Goal: Information Seeking & Learning: Find contact information

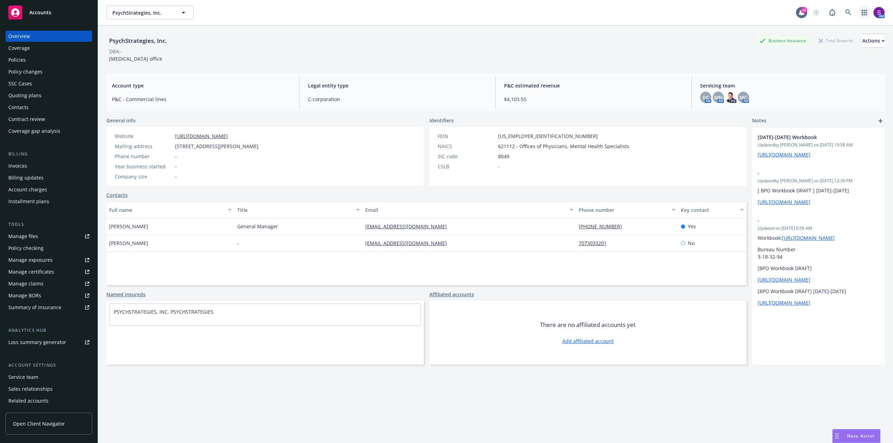
click at [862, 14] on link "button" at bounding box center [864, 13] width 14 height 14
click at [788, 70] on span "Find trading partner and contact information" at bounding box center [816, 72] width 86 height 4
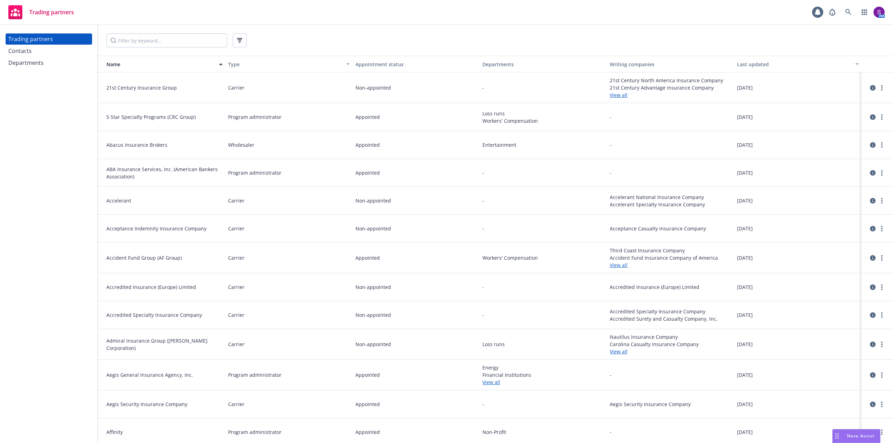
click at [32, 55] on div "Contacts" at bounding box center [48, 50] width 81 height 11
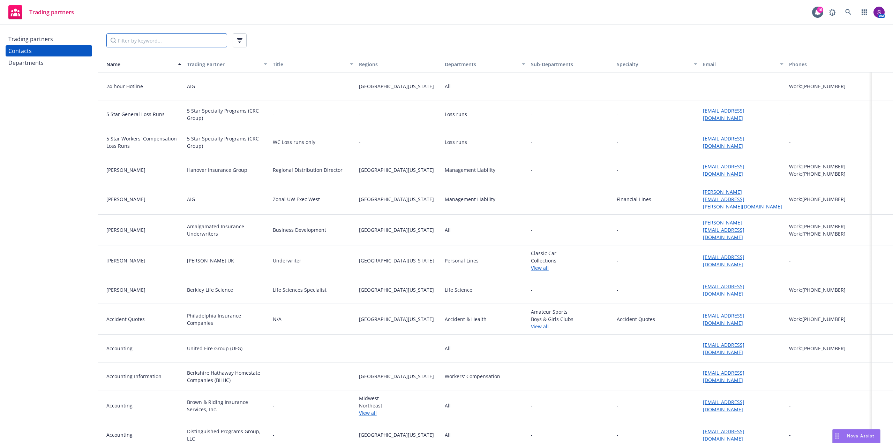
click at [130, 43] on input "Filter by keyword..." at bounding box center [166, 40] width 121 height 14
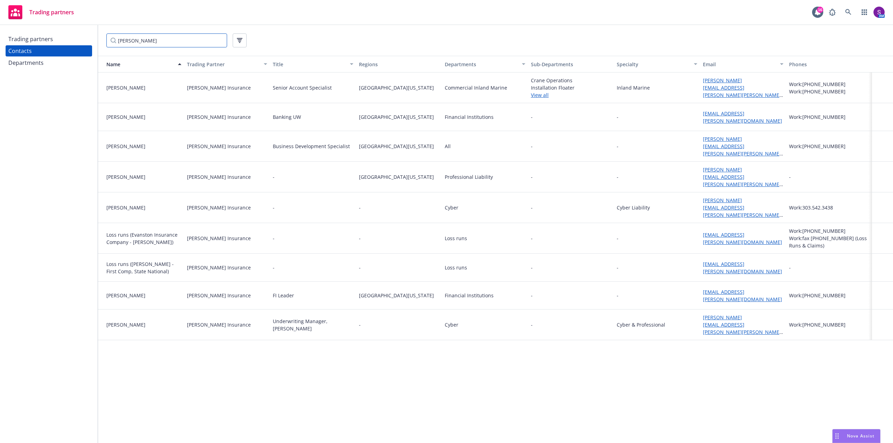
type input "markel"
drag, startPoint x: 731, startPoint y: 88, endPoint x: 711, endPoint y: 87, distance: 19.2
click at [711, 87] on link "david.brooks@markel.com" at bounding box center [742, 91] width 78 height 29
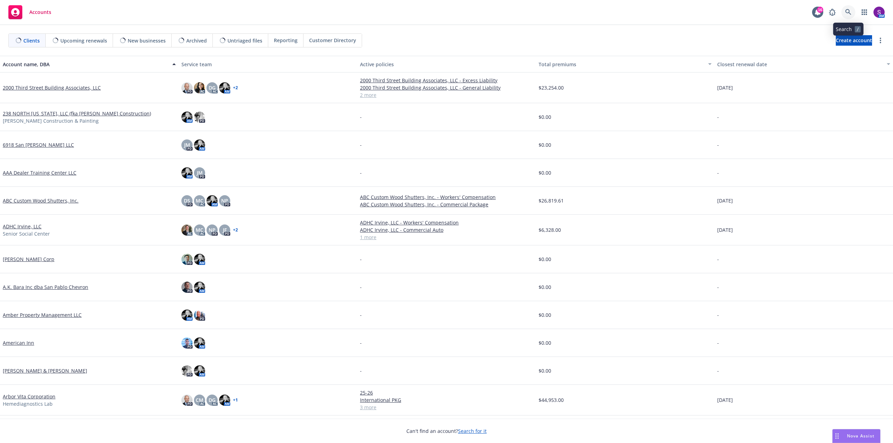
click at [850, 12] on icon at bounding box center [848, 12] width 6 height 6
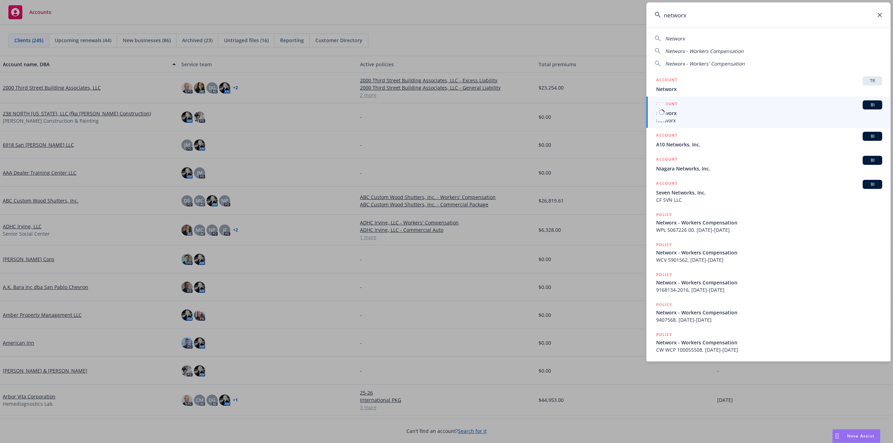
type input "networx"
click at [679, 115] on span "Networx" at bounding box center [769, 112] width 226 height 7
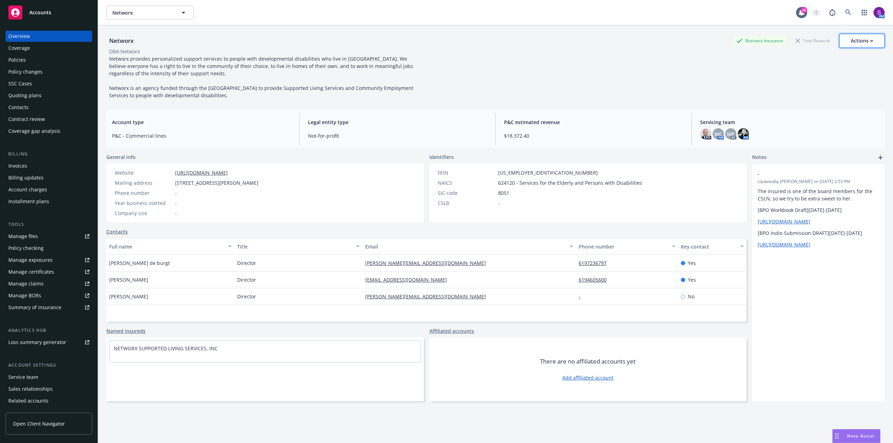
click at [850, 42] on div "Actions" at bounding box center [861, 40] width 22 height 13
click at [805, 87] on link "Copy logging email" at bounding box center [827, 88] width 114 height 14
click at [845, 15] on icon at bounding box center [848, 12] width 6 height 6
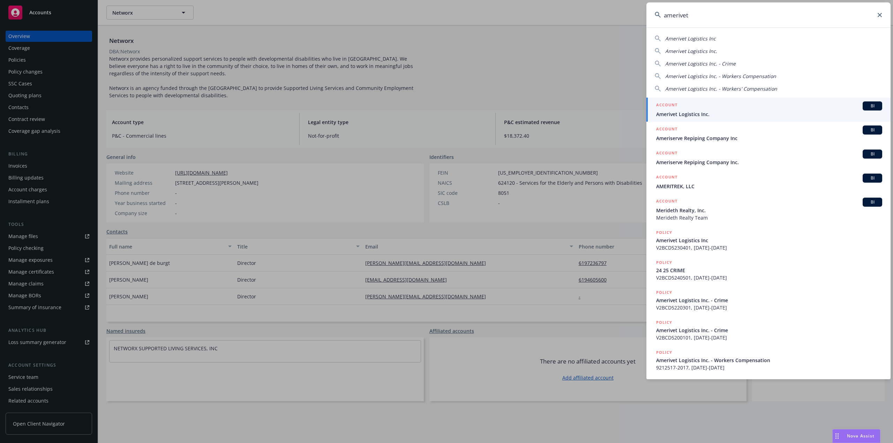
type input "amerivet"
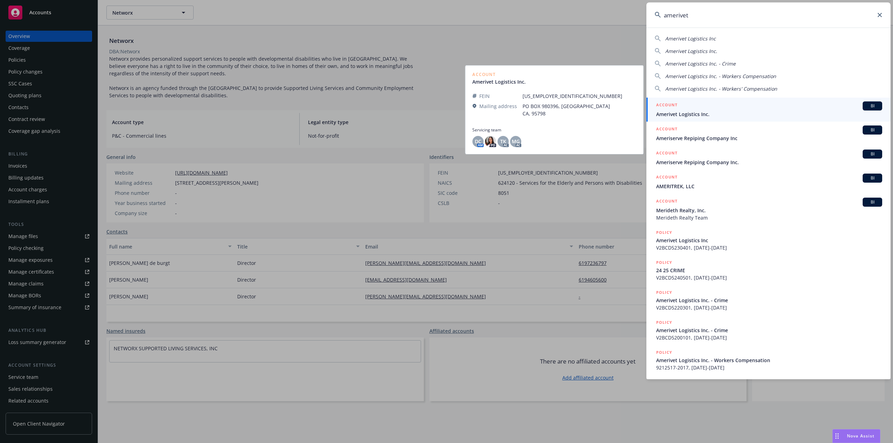
click at [702, 111] on span "Amerivet Logistics Inc." at bounding box center [769, 114] width 226 height 7
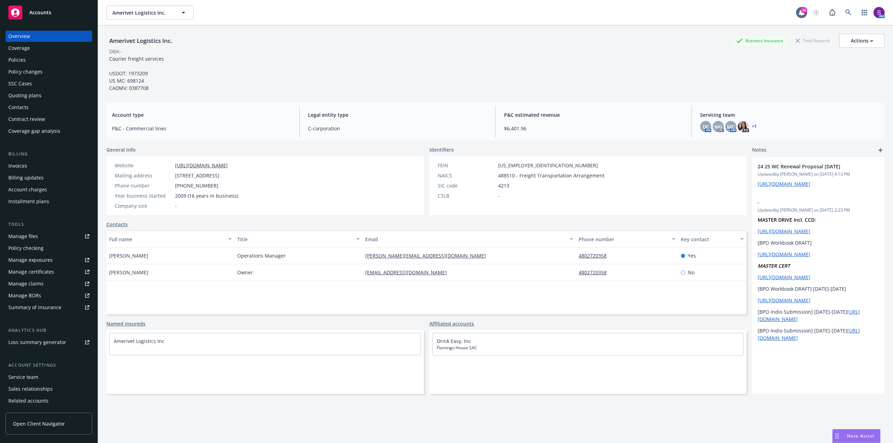
click at [24, 61] on div "Policies" at bounding box center [16, 59] width 17 height 11
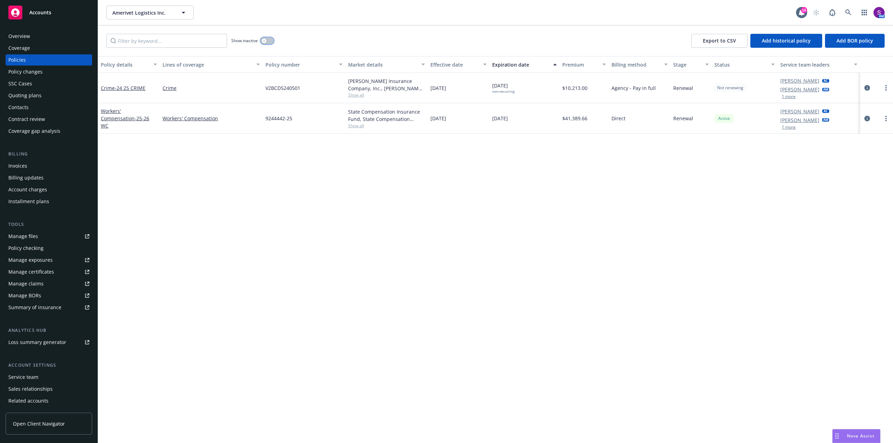
click at [264, 42] on div "button" at bounding box center [264, 40] width 5 height 5
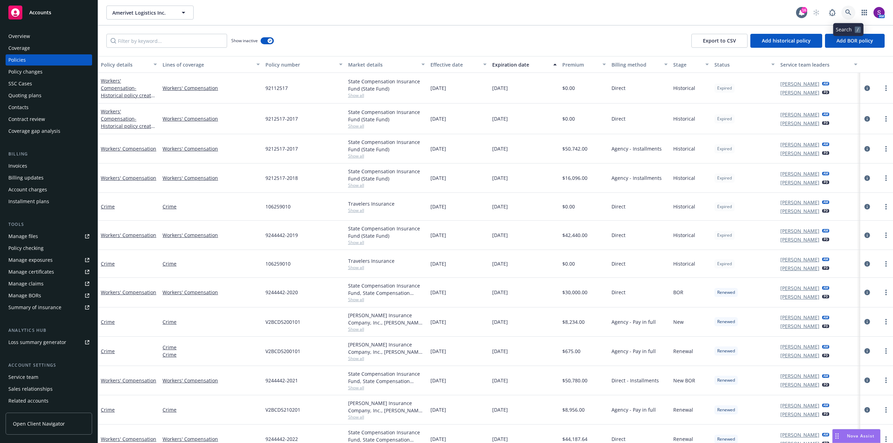
click at [844, 14] on link at bounding box center [848, 13] width 14 height 14
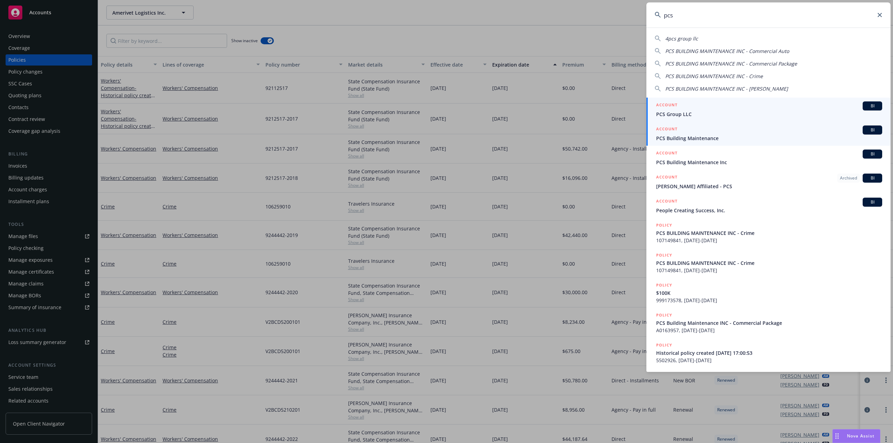
type input "pcs"
click at [683, 139] on span "PCS Building Maintenance" at bounding box center [769, 138] width 226 height 7
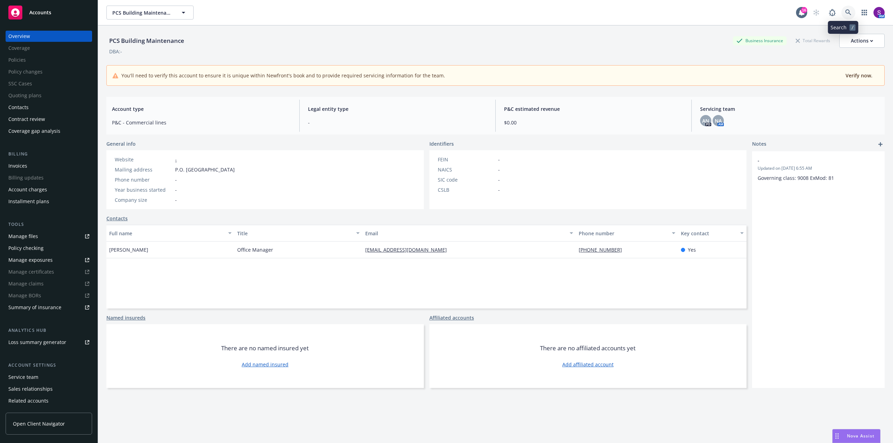
click at [841, 9] on link at bounding box center [848, 13] width 14 height 14
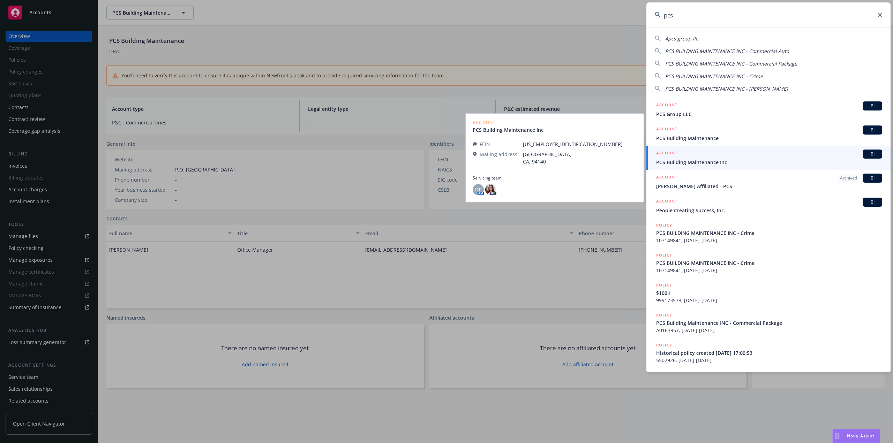
type input "pcs"
click at [690, 157] on div "ACCOUNT BI" at bounding box center [769, 154] width 226 height 9
